Goal: Task Accomplishment & Management: Complete application form

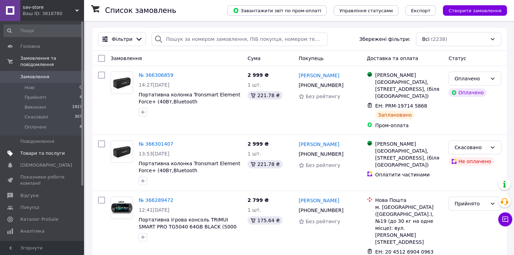
click at [44, 150] on span "Товари та послуги" at bounding box center [42, 153] width 44 height 6
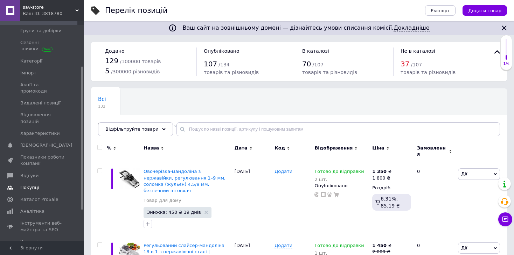
click at [41, 185] on span "Покупці" at bounding box center [42, 188] width 44 height 6
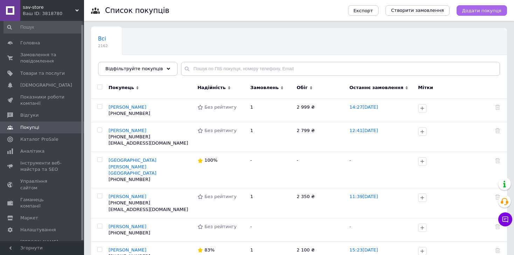
click at [501, 9] on button "Додати покупця" at bounding box center [481, 10] width 50 height 10
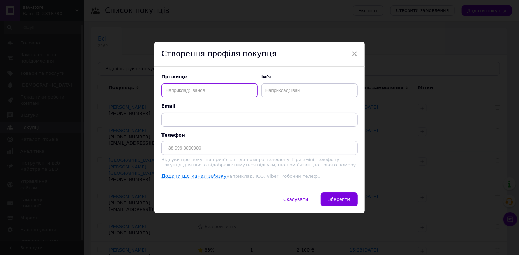
click at [213, 91] on input "text" at bounding box center [209, 91] width 96 height 14
click at [176, 94] on input "text" at bounding box center [209, 91] width 96 height 14
paste input "[PERSON_NAME]"
type input "[PERSON_NAME]"
click at [276, 91] on input "text" at bounding box center [309, 91] width 96 height 14
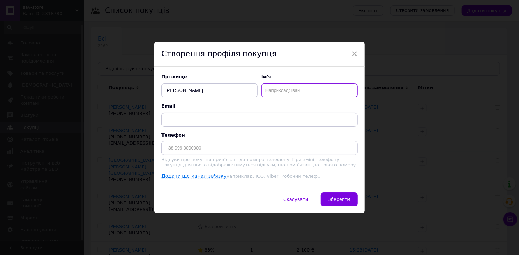
paste input "Вишневська"
type input "Вишневська"
click at [213, 145] on input at bounding box center [259, 148] width 196 height 14
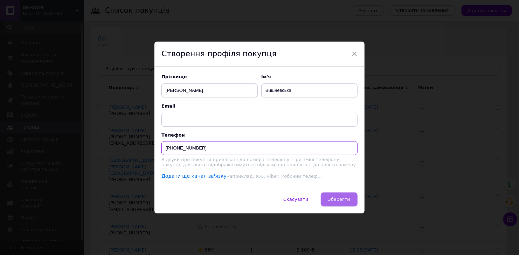
type input "[PHONE_NUMBER]"
click at [345, 202] on span "Зберегти" at bounding box center [339, 199] width 22 height 5
